Goal: Task Accomplishment & Management: Use online tool/utility

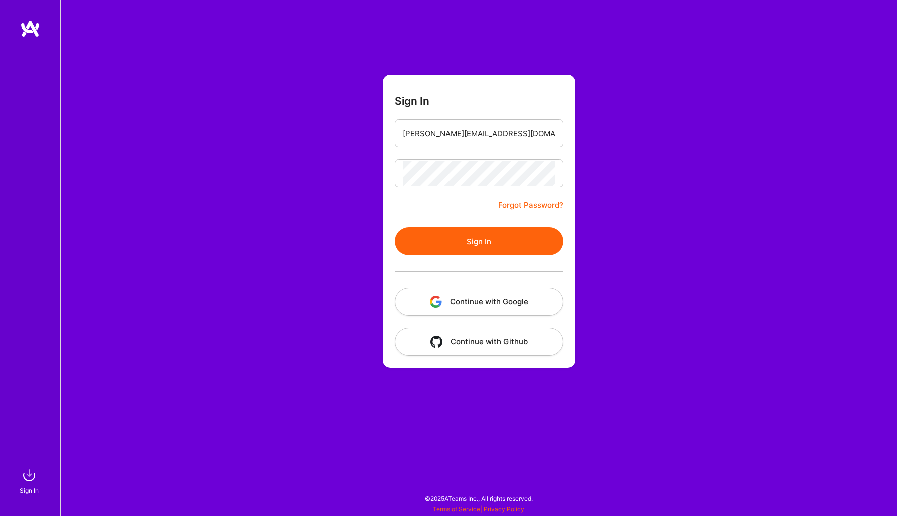
click at [457, 248] on button "Sign In" at bounding box center [479, 242] width 168 height 28
click at [494, 300] on button "Continue with Google" at bounding box center [479, 302] width 168 height 28
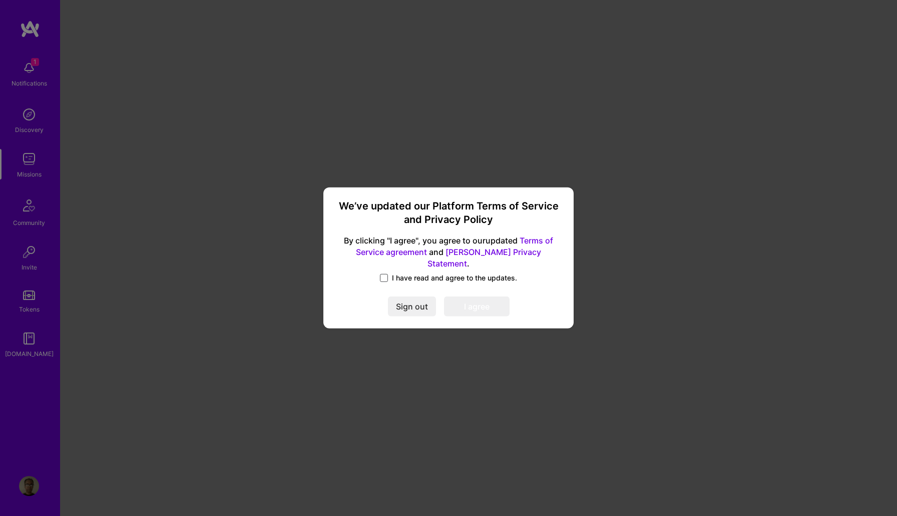
click at [385, 274] on span at bounding box center [384, 278] width 8 height 8
click at [0, 0] on input "I have read and agree to the updates." at bounding box center [0, 0] width 0 height 0
click at [497, 298] on button "I agree" at bounding box center [477, 307] width 66 height 20
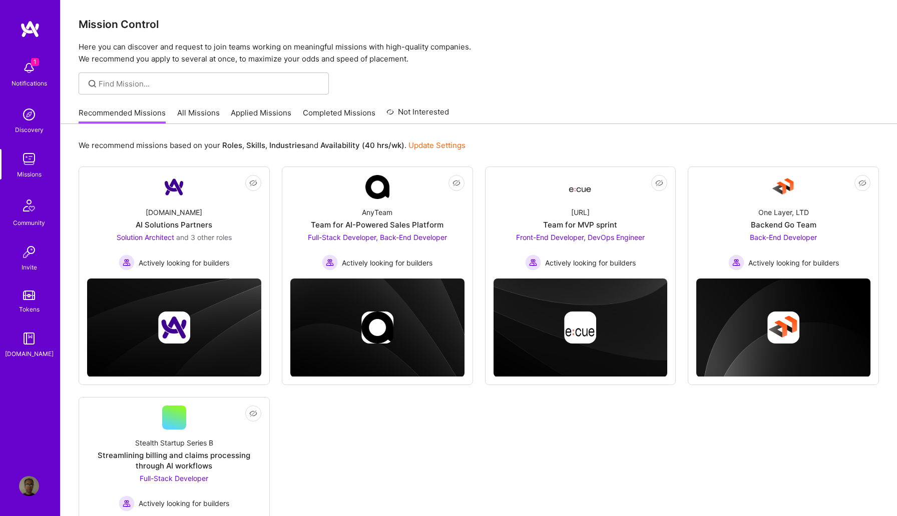
scroll to position [2, 0]
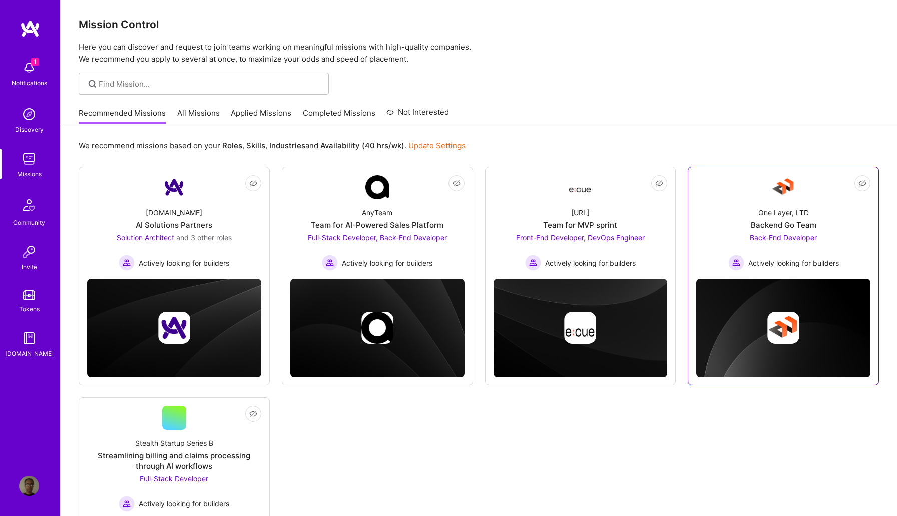
click at [783, 239] on span "Back-End Developer" at bounding box center [782, 238] width 67 height 9
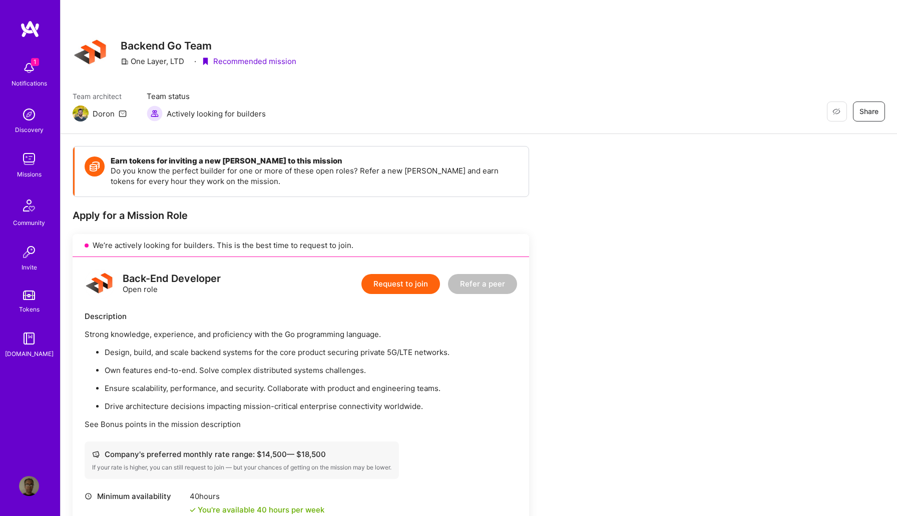
click at [34, 29] on img at bounding box center [30, 29] width 20 height 18
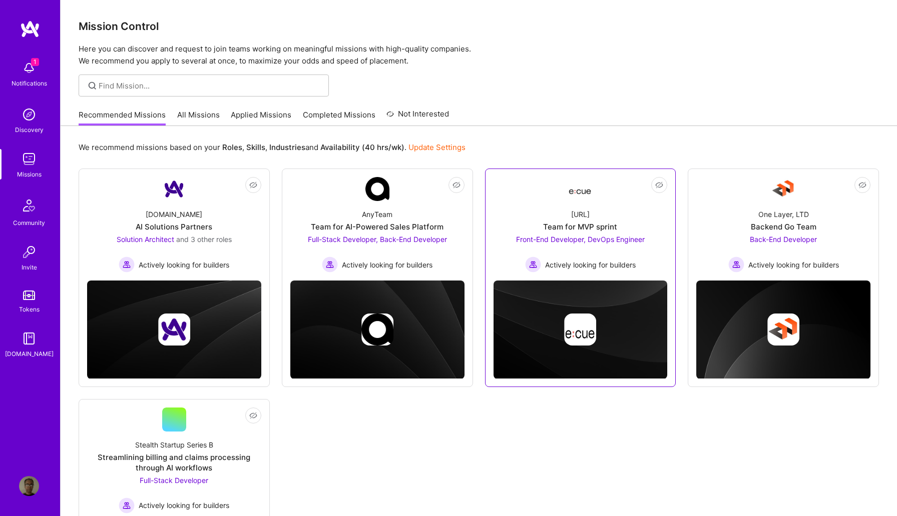
click at [568, 237] on span "Front-End Developer, DevOps Engineer" at bounding box center [580, 239] width 129 height 9
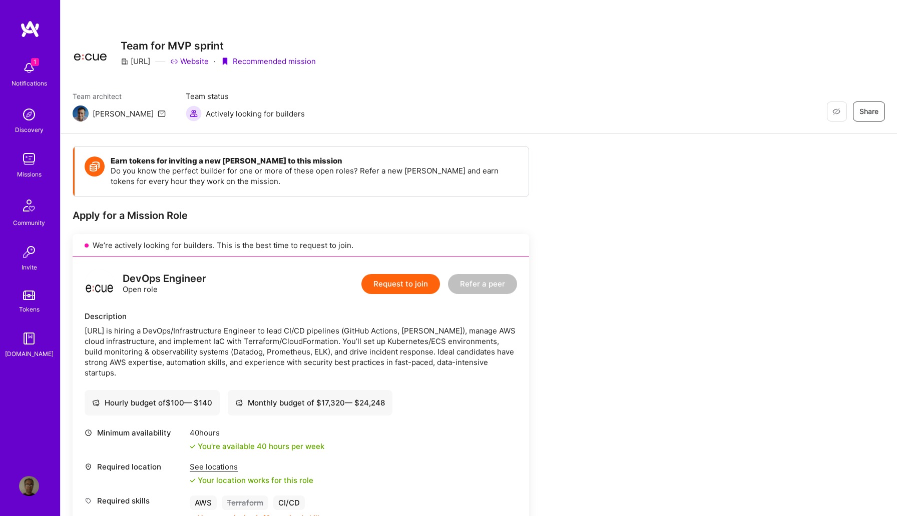
click at [31, 71] on img at bounding box center [29, 68] width 20 height 20
click at [36, 40] on div "1 Notifications Discovery Missions Community Invite Tokens [DOMAIN_NAME]" at bounding box center [30, 241] width 60 height 442
click at [32, 32] on img at bounding box center [30, 29] width 20 height 18
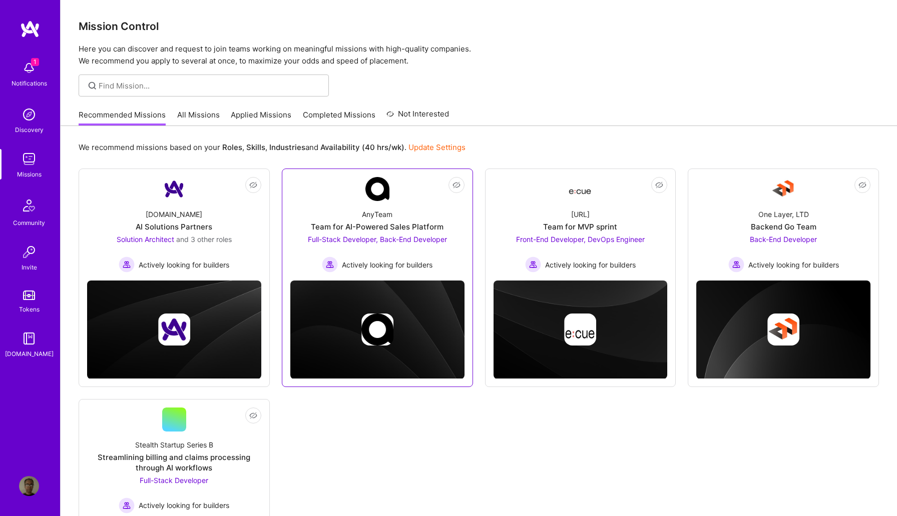
click at [382, 208] on div "AnyTeam Team for AI-Powered Sales Platform Full-Stack Developer, Back-End Devel…" at bounding box center [377, 237] width 174 height 72
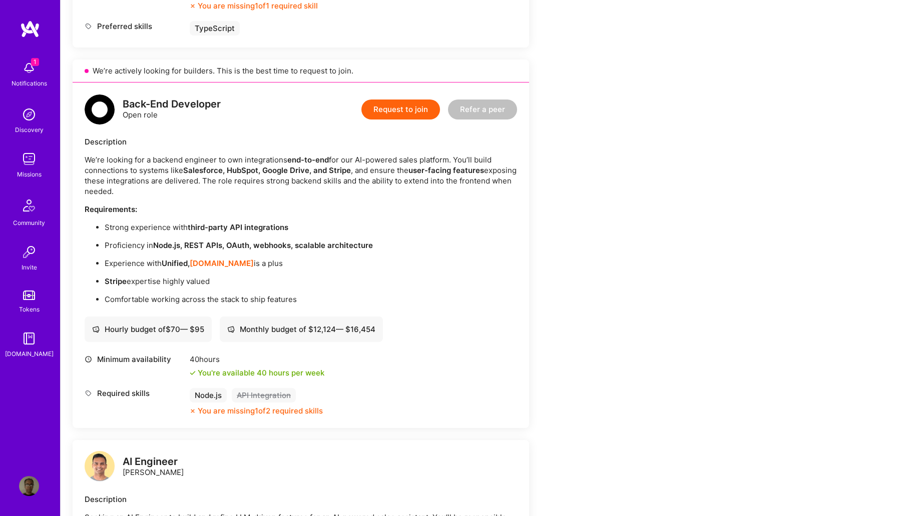
scroll to position [595, 0]
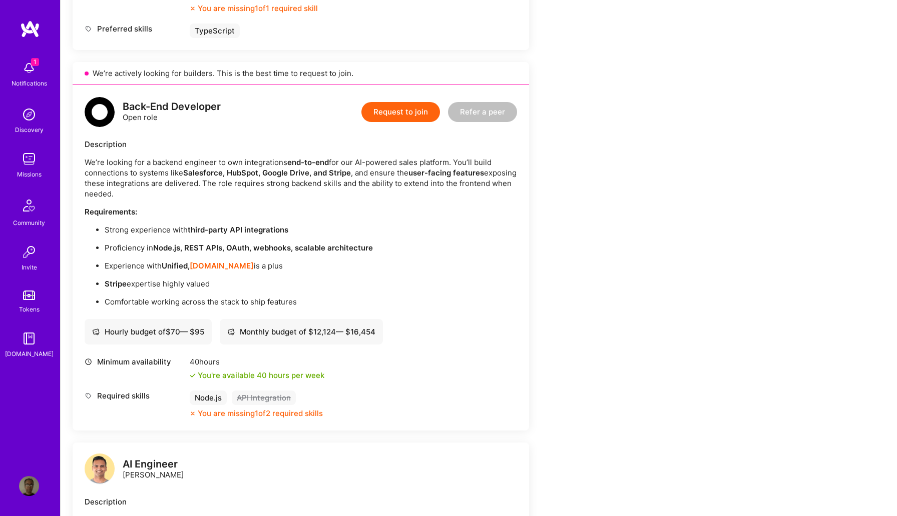
click at [33, 31] on img at bounding box center [30, 29] width 20 height 18
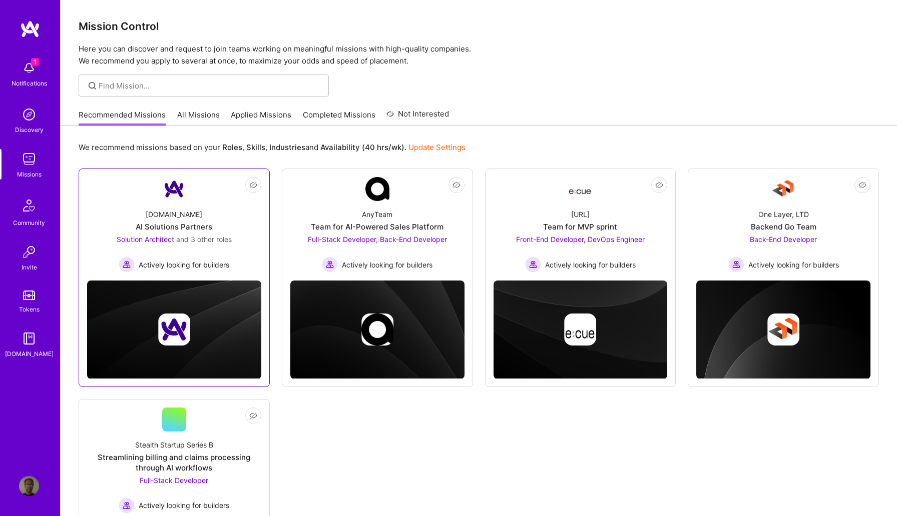
click at [204, 222] on div "AI Solutions Partners" at bounding box center [174, 227] width 77 height 11
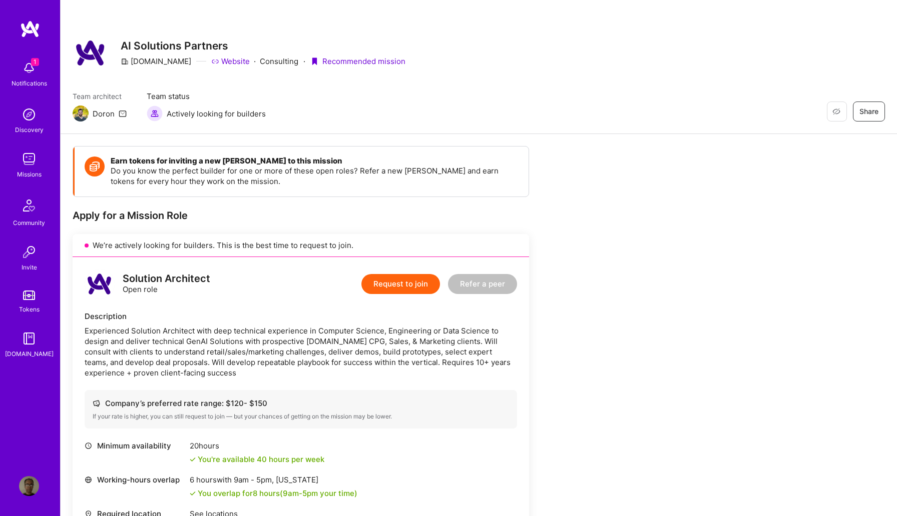
click at [21, 29] on img at bounding box center [30, 29] width 20 height 18
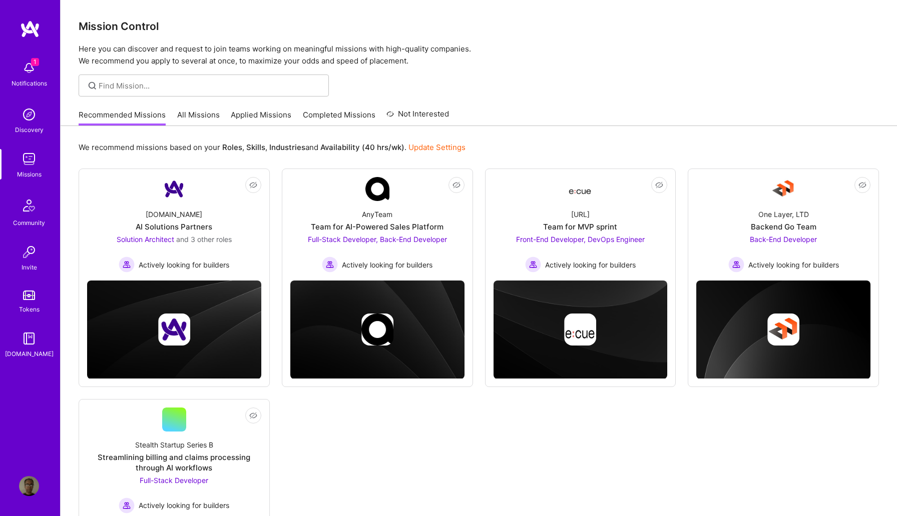
click at [30, 31] on img at bounding box center [30, 29] width 20 height 18
click at [192, 119] on link "All Missions" at bounding box center [198, 118] width 43 height 17
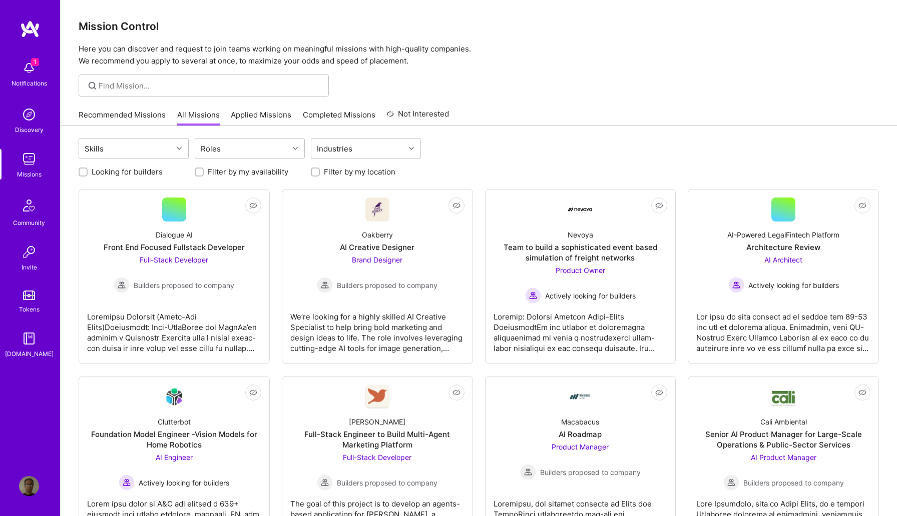
click at [31, 120] on img at bounding box center [29, 115] width 20 height 20
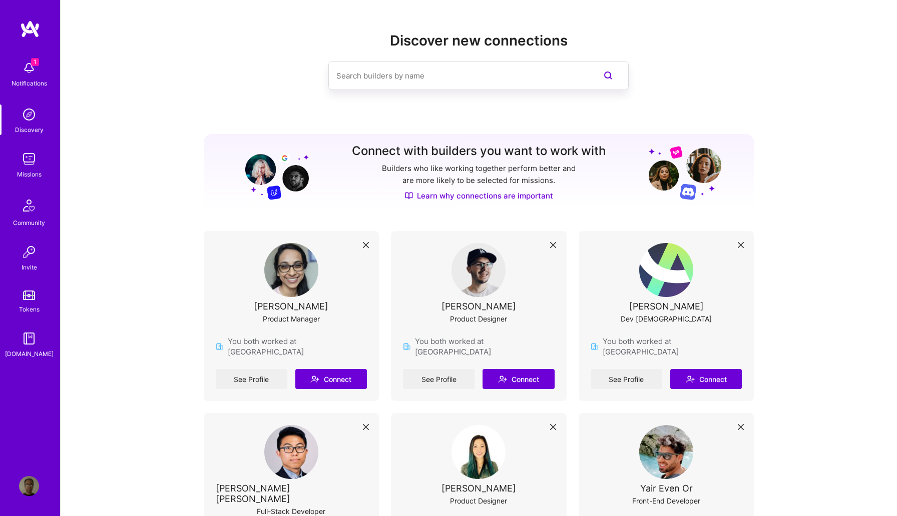
click at [36, 76] on img at bounding box center [29, 68] width 20 height 20
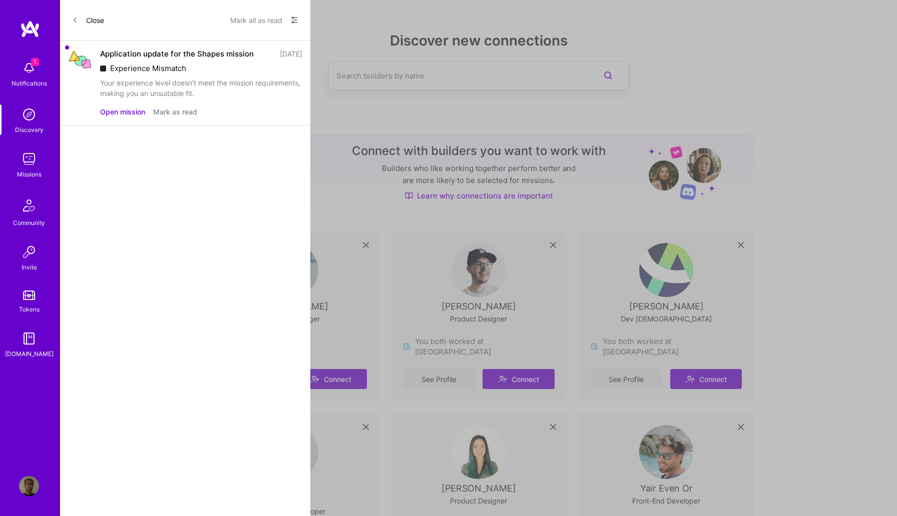
click at [124, 117] on button "Open mission" at bounding box center [122, 112] width 45 height 11
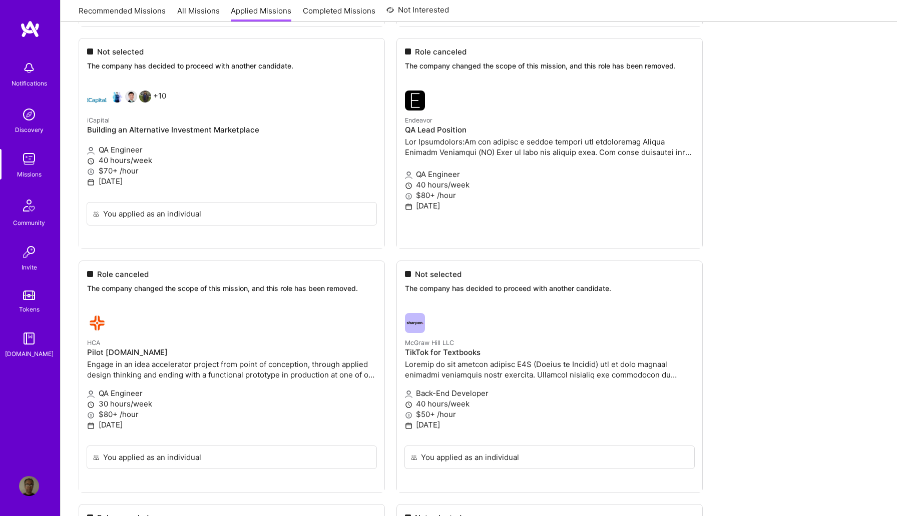
scroll to position [1640, 0]
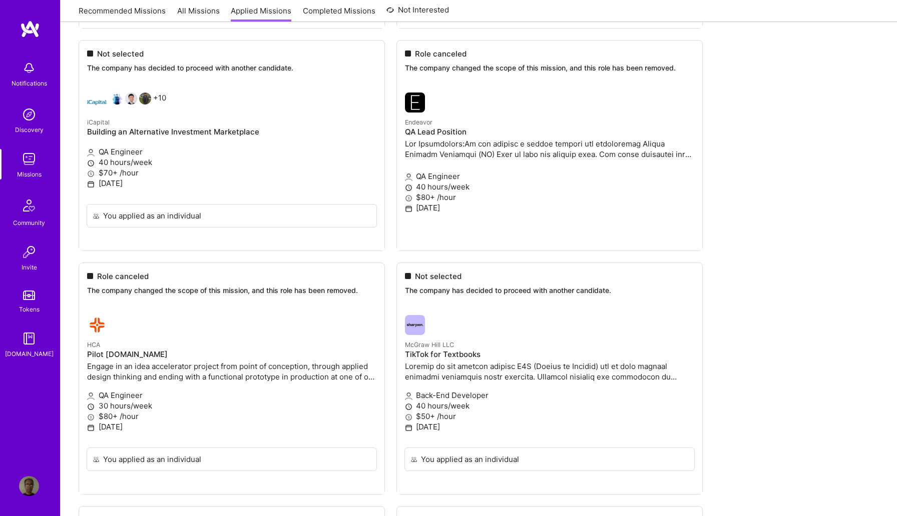
click at [26, 28] on img at bounding box center [30, 29] width 20 height 18
